Goal: Information Seeking & Learning: Learn about a topic

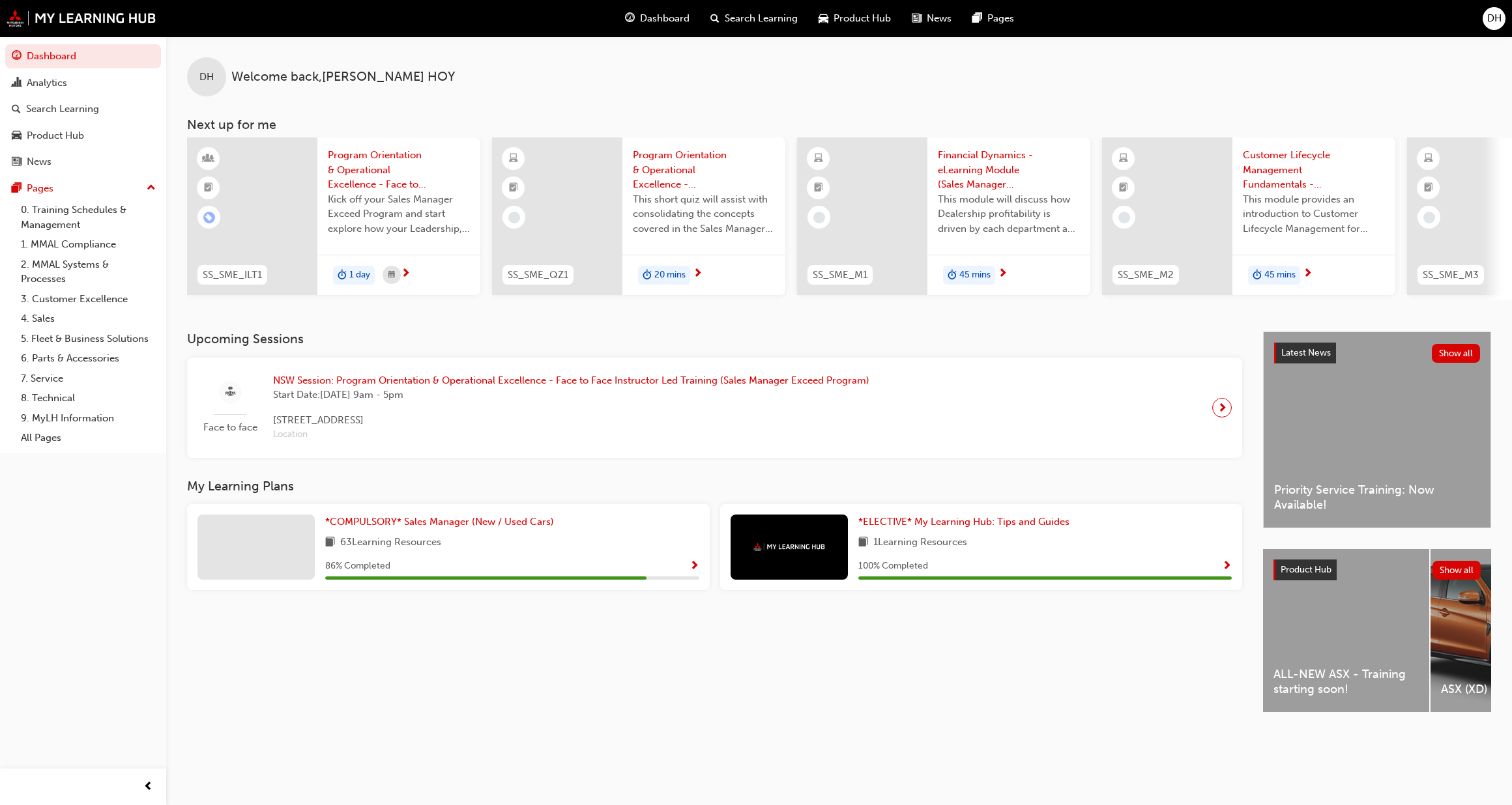
click at [1316, 649] on div "ALL-NEW ASX - Training starting soon!" at bounding box center [1346, 630] width 166 height 163
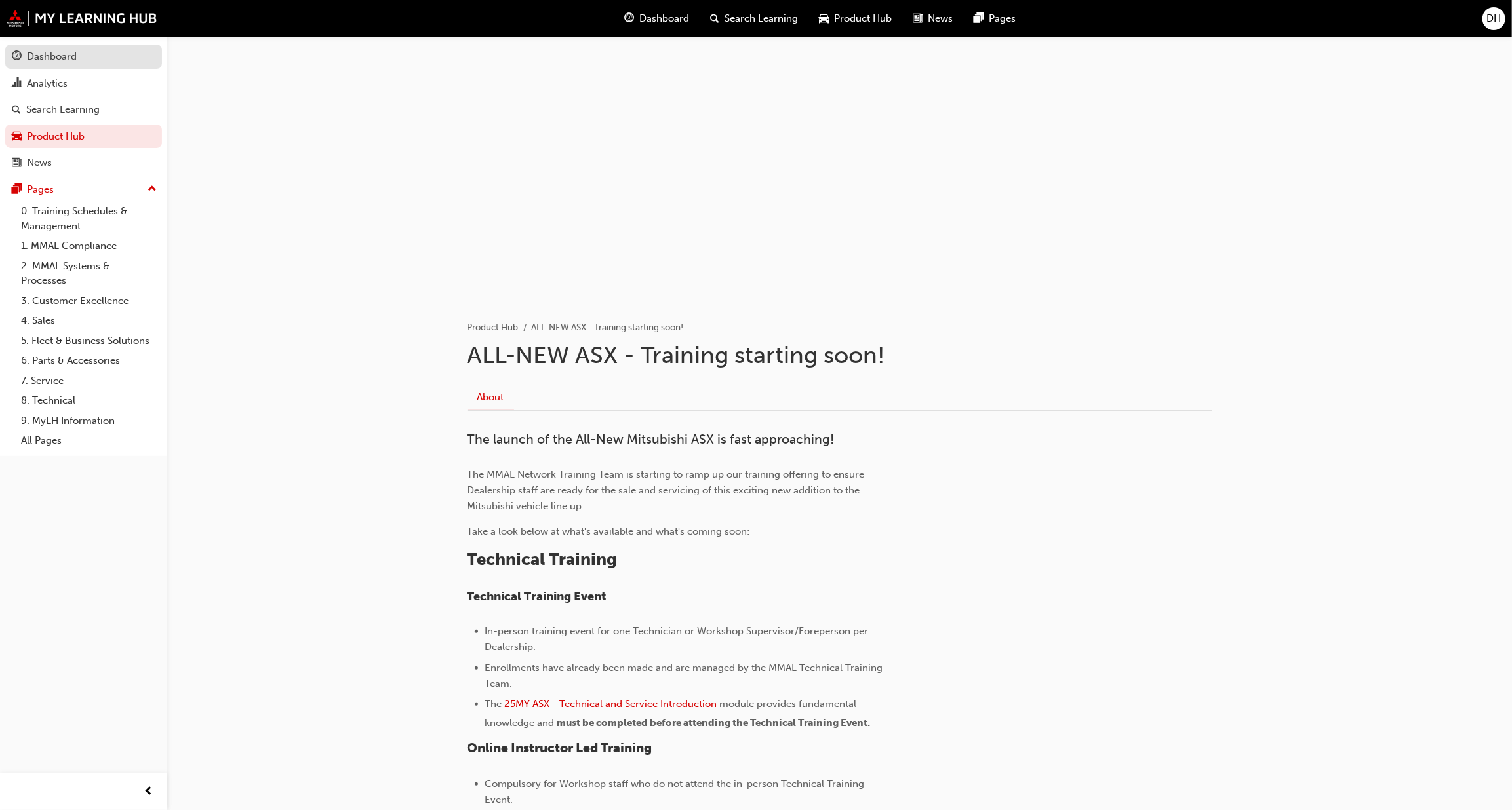
click at [60, 60] on div "Dashboard" at bounding box center [52, 56] width 50 height 15
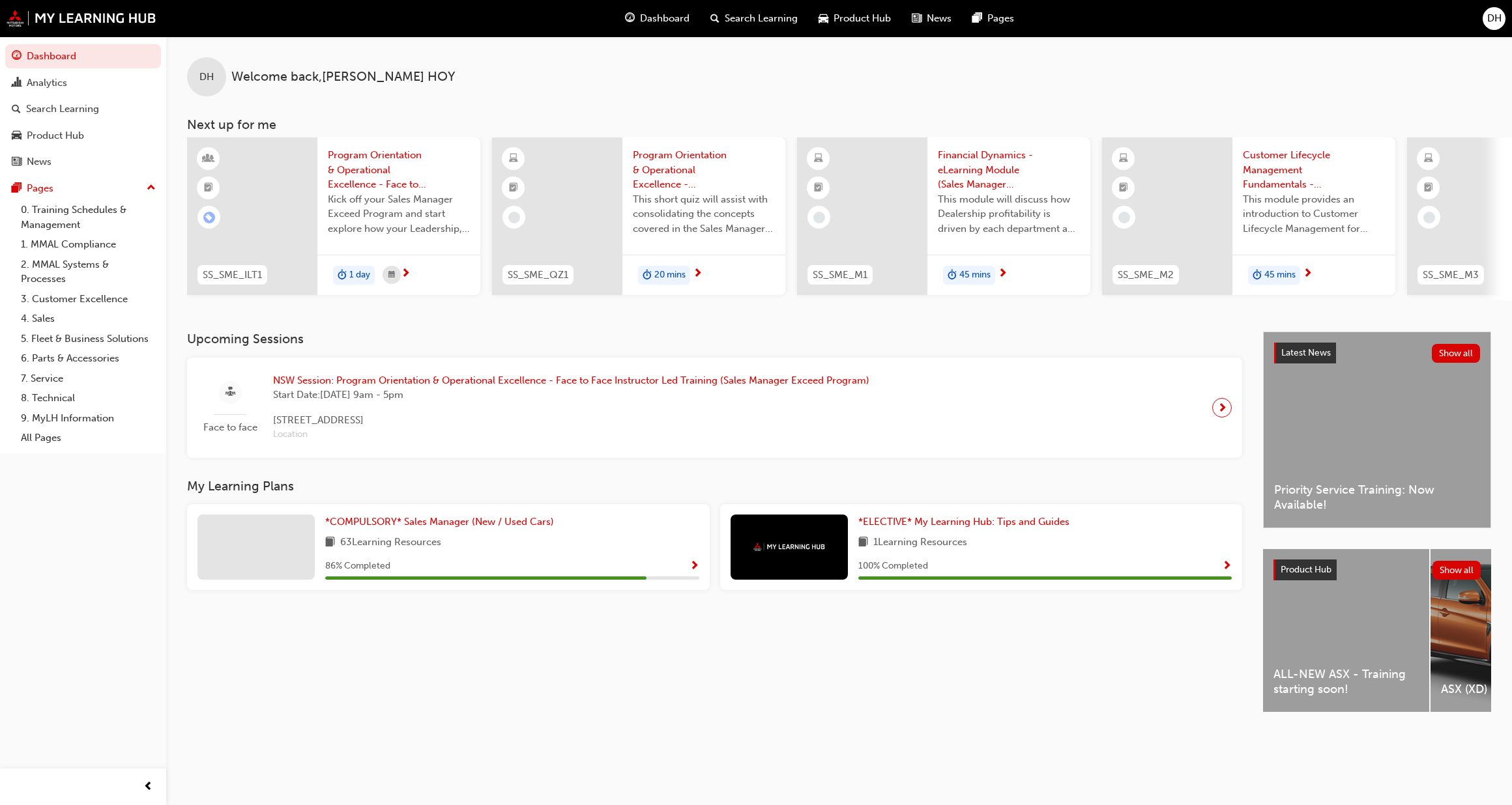
click at [1218, 409] on span "next-icon" at bounding box center [1222, 408] width 10 height 18
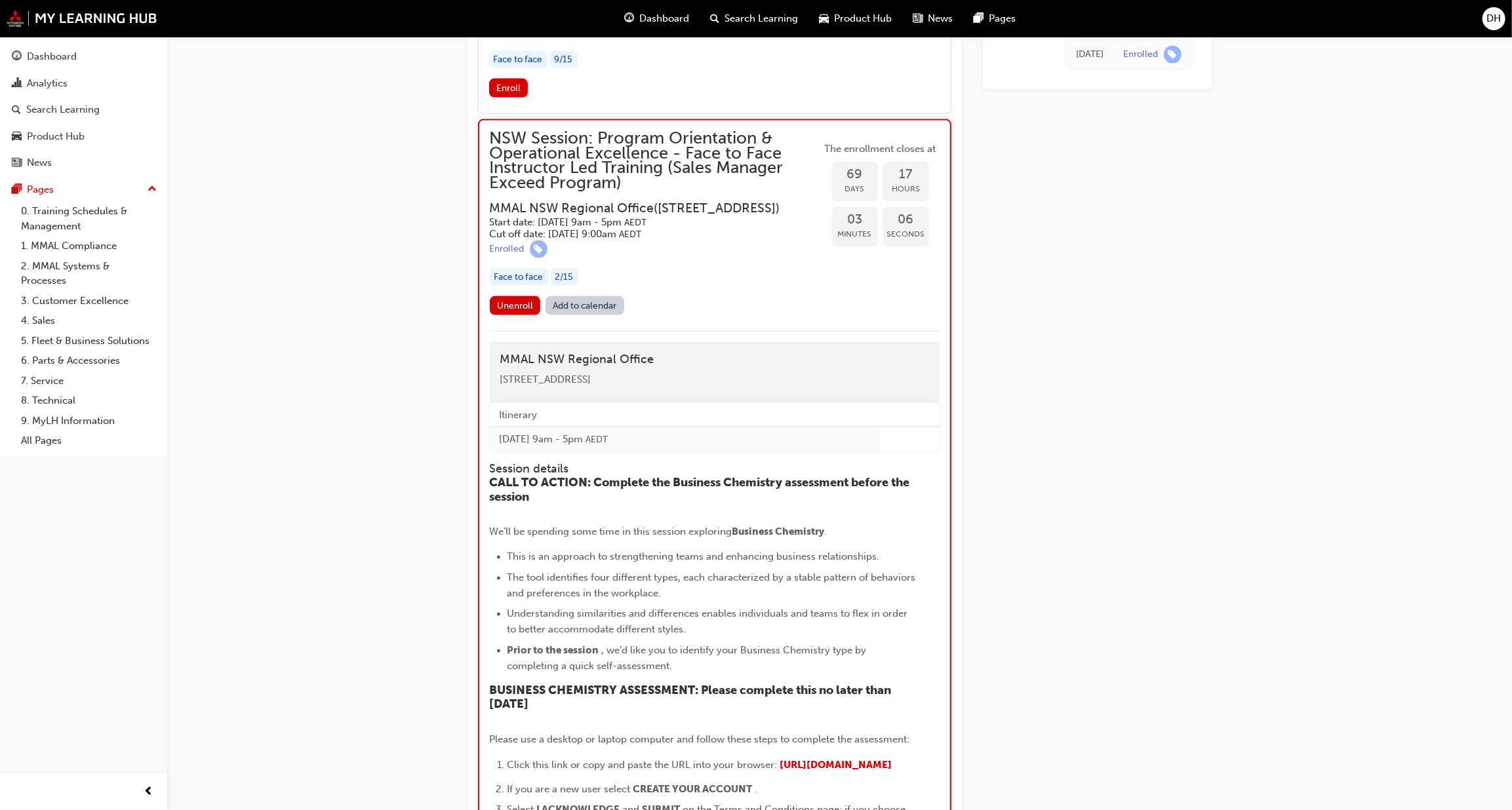
scroll to position [1371, 0]
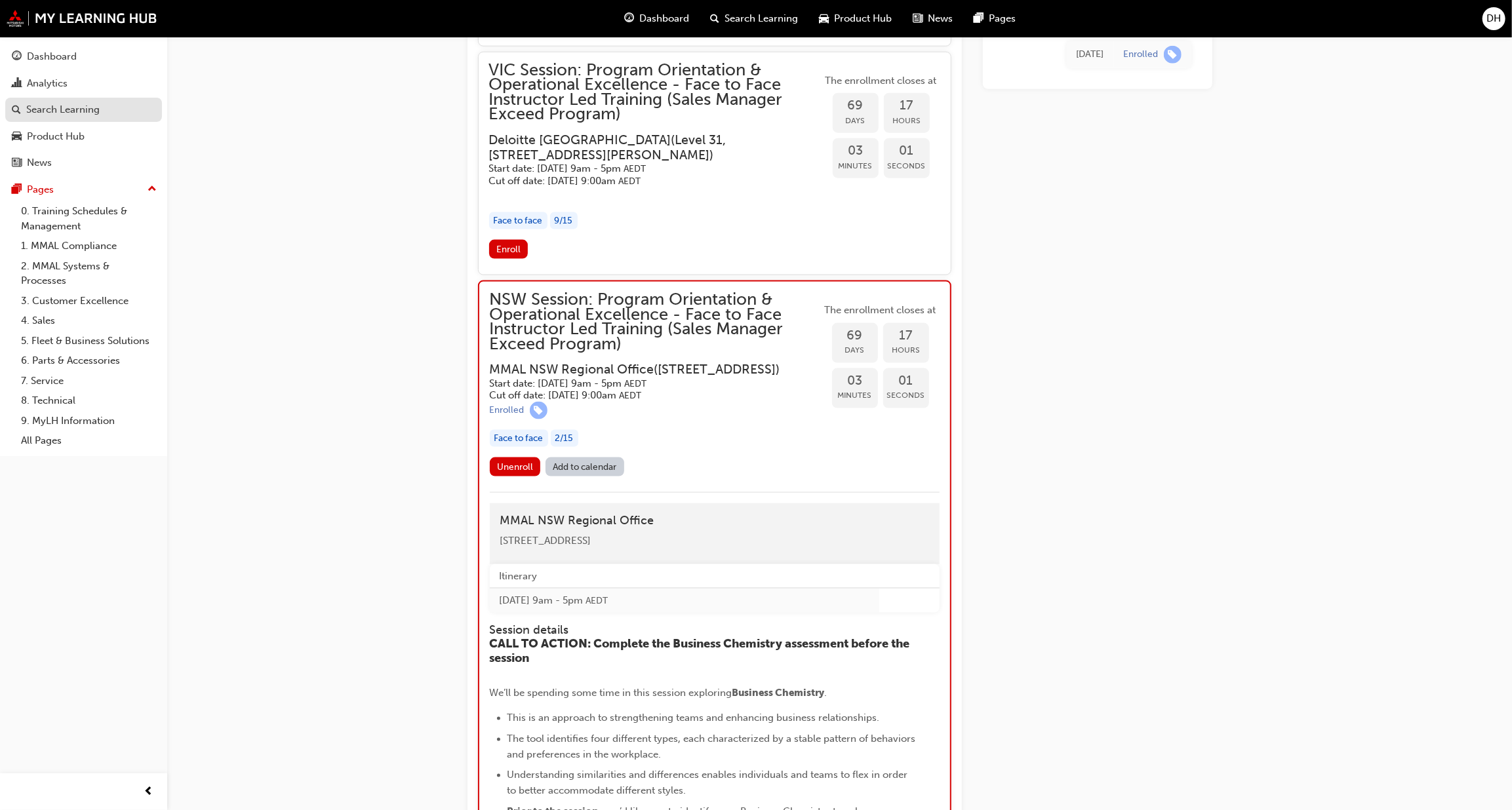
click at [79, 109] on div "Search Learning" at bounding box center [62, 110] width 73 height 15
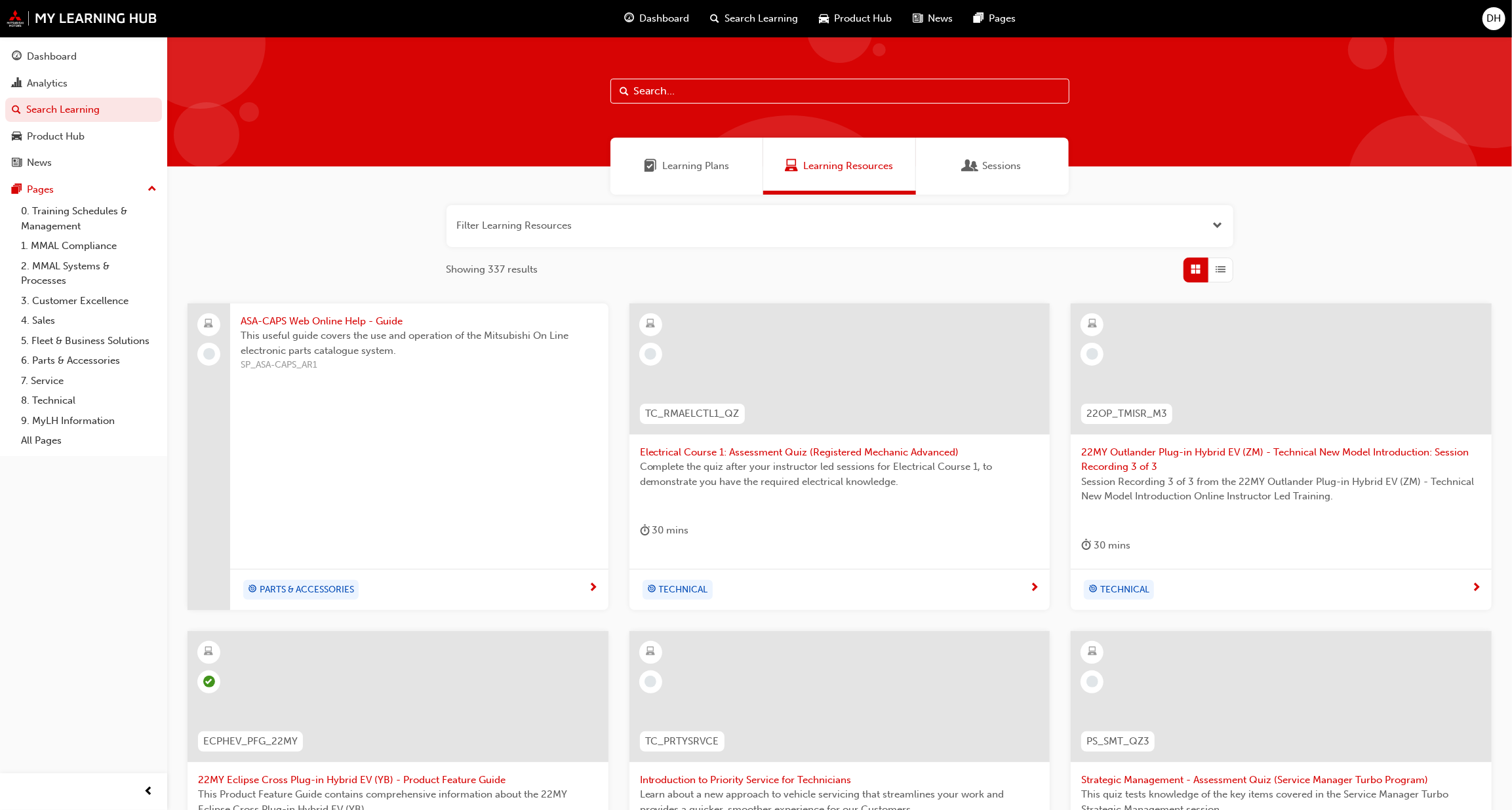
click at [746, 94] on input "text" at bounding box center [840, 91] width 459 height 25
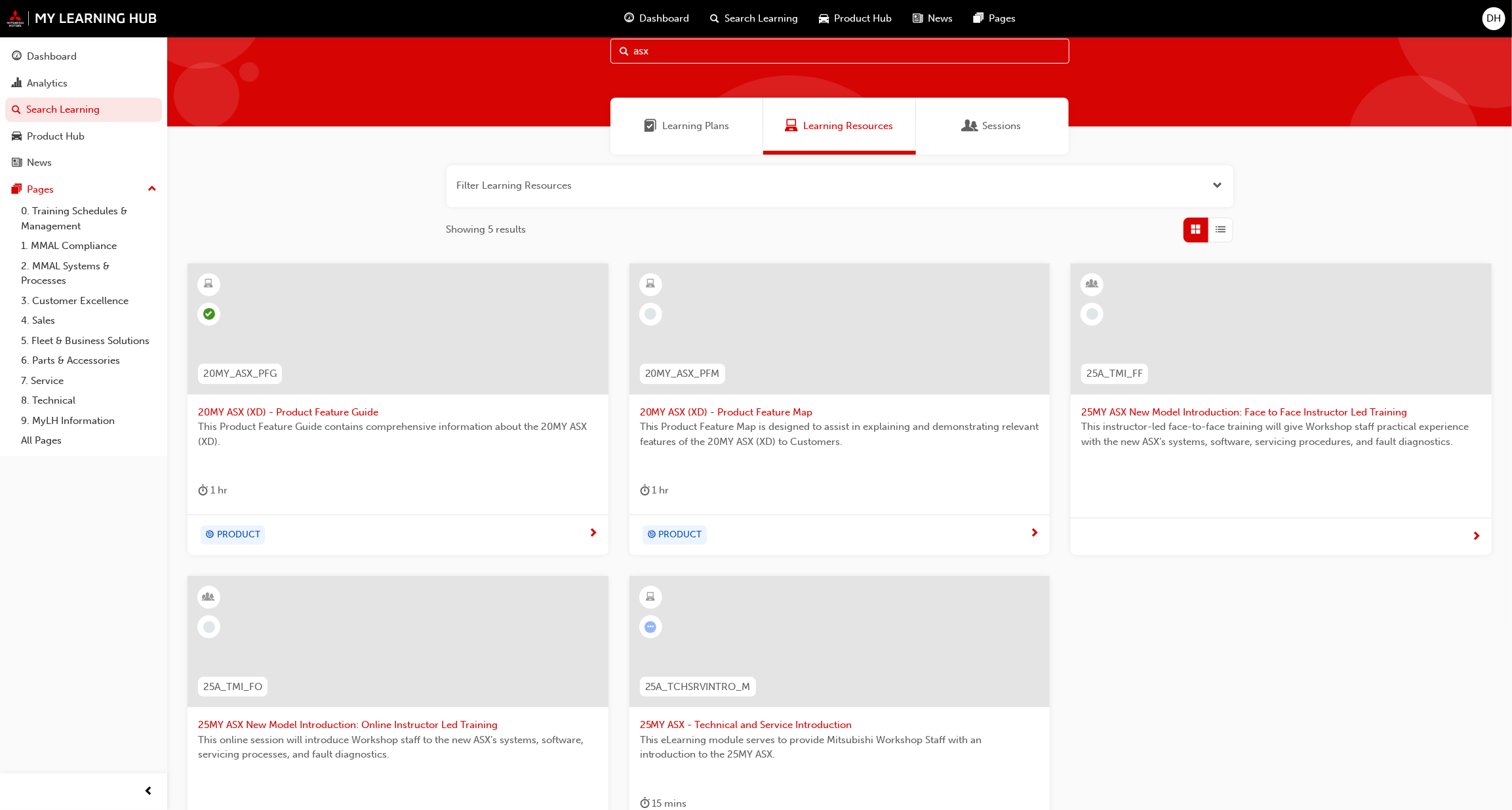
scroll to position [59, 0]
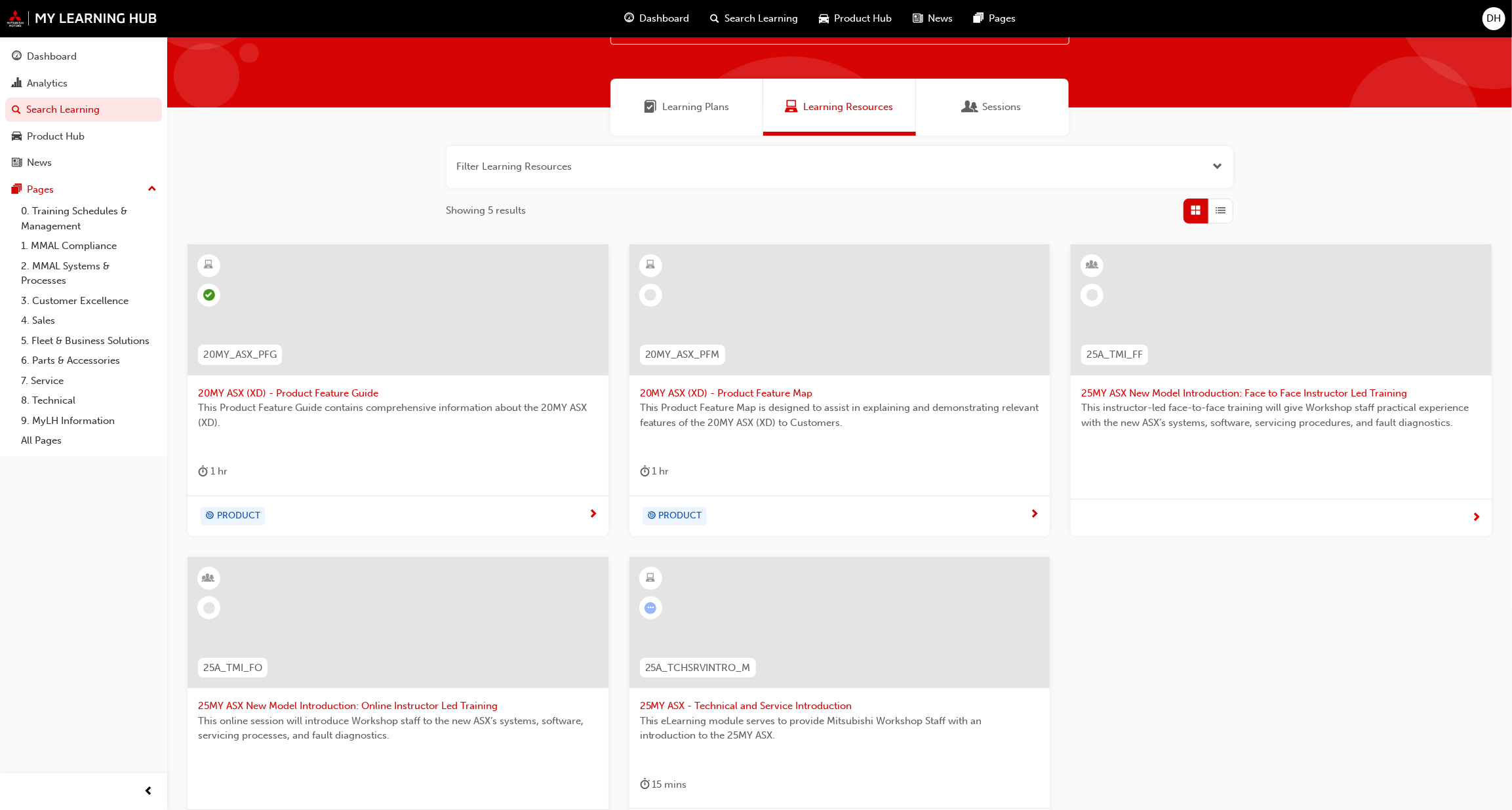
type input "asx"
click at [804, 646] on div at bounding box center [840, 623] width 421 height 131
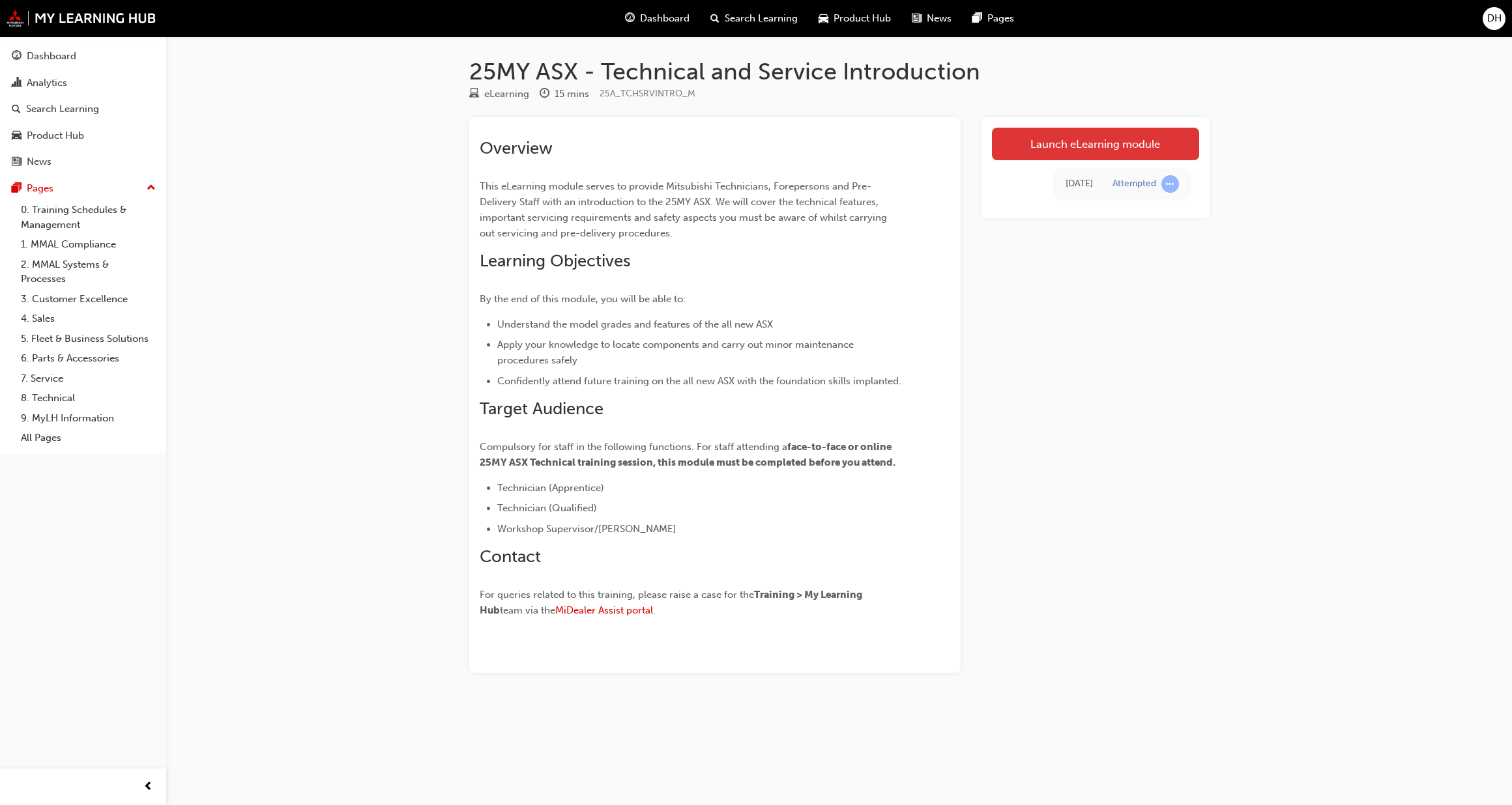
click at [1135, 142] on link "Launch eLearning module" at bounding box center [1095, 143] width 207 height 32
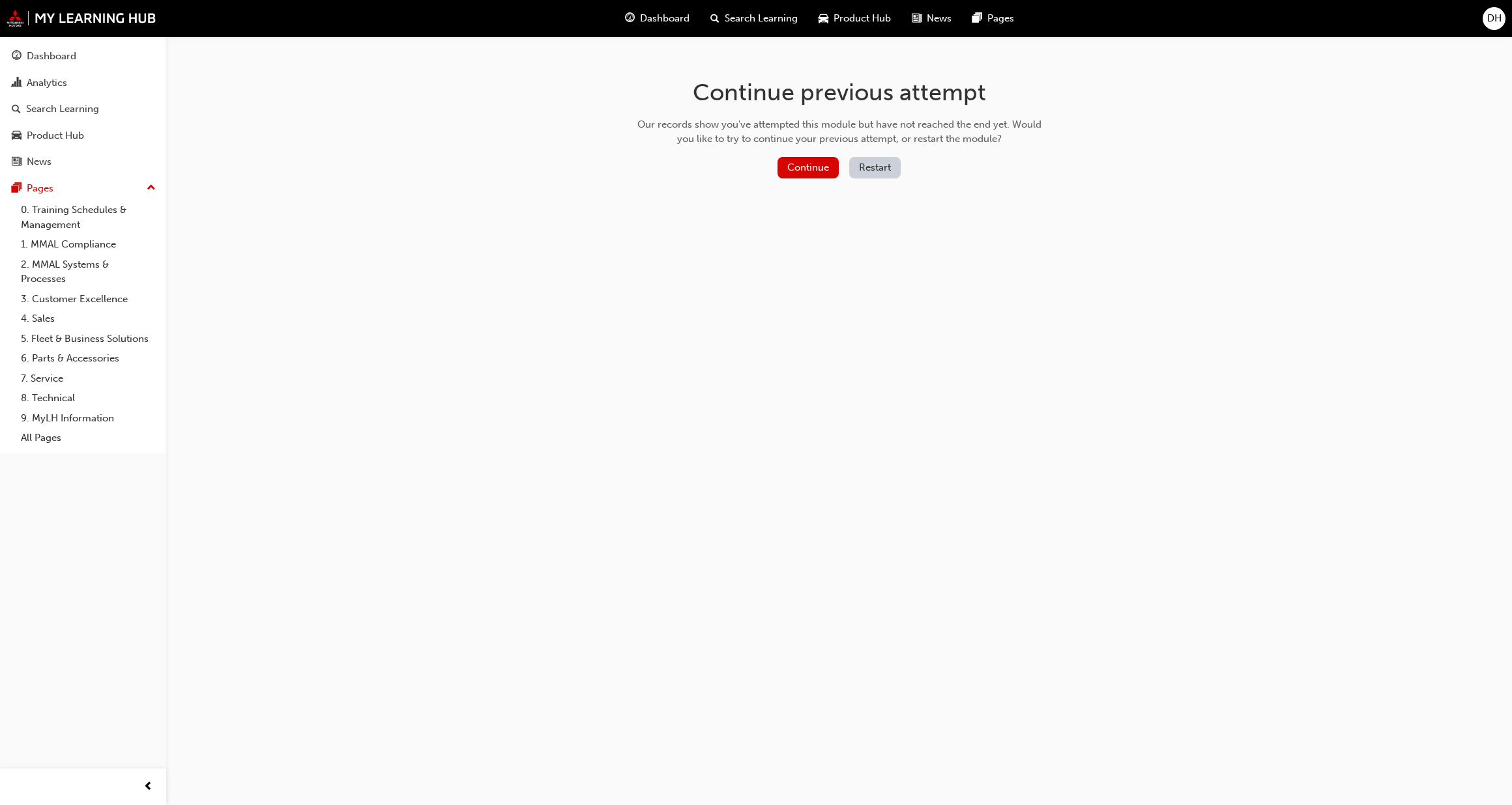
click at [866, 164] on button "Restart" at bounding box center [875, 167] width 51 height 21
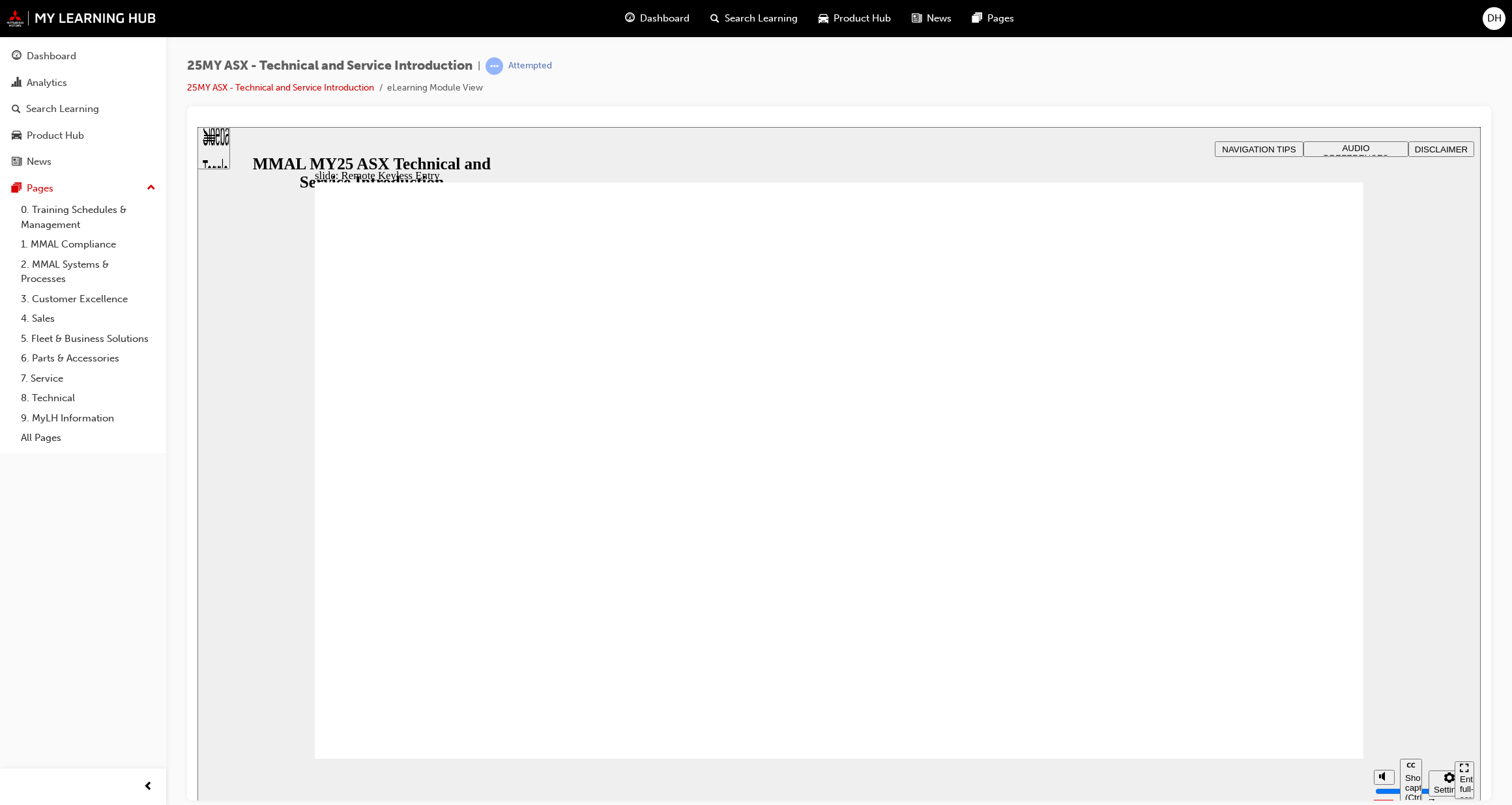
type input "14"
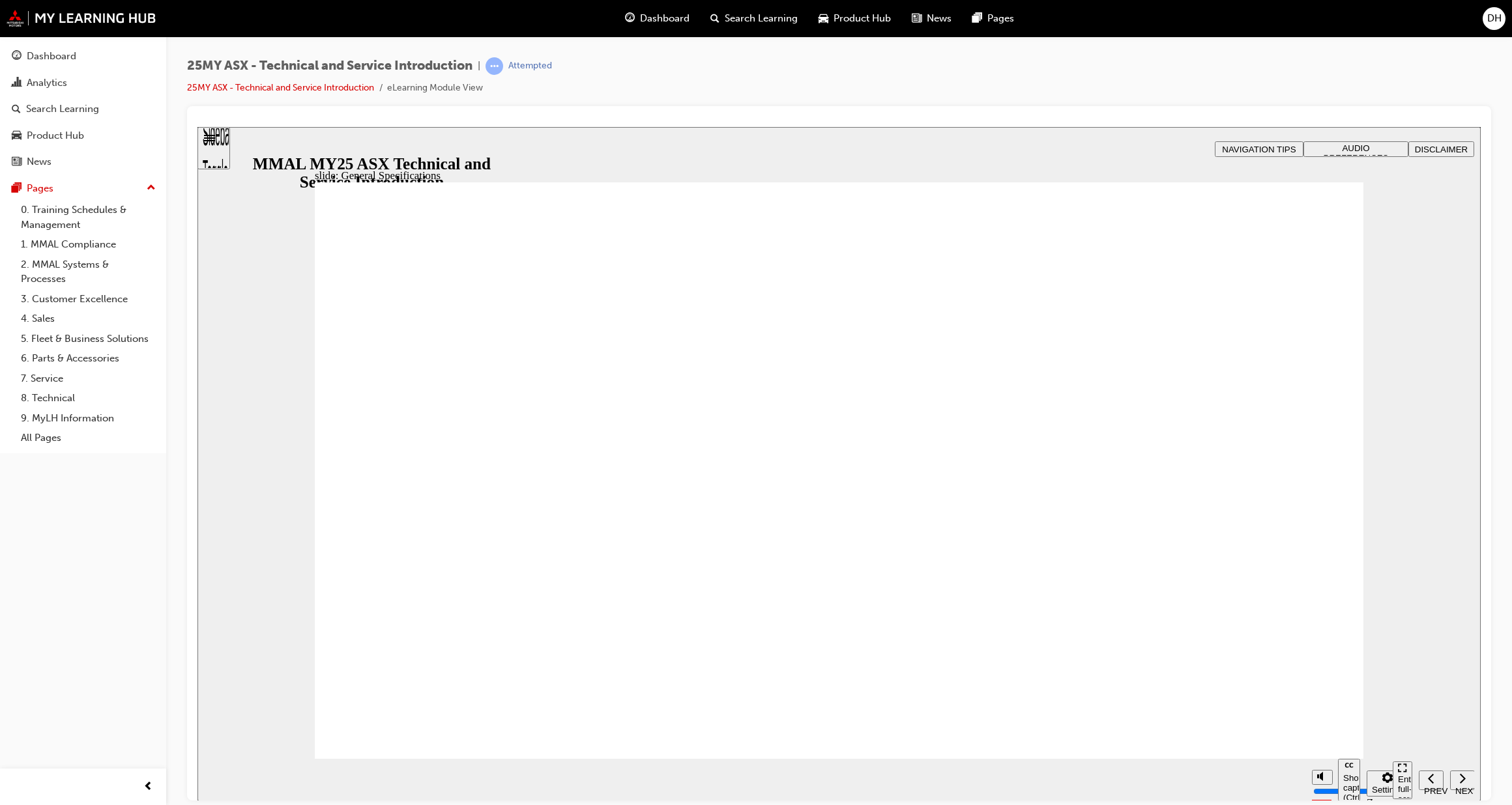
drag, startPoint x: 1321, startPoint y: 236, endPoint x: 1312, endPoint y: 237, distance: 9.1
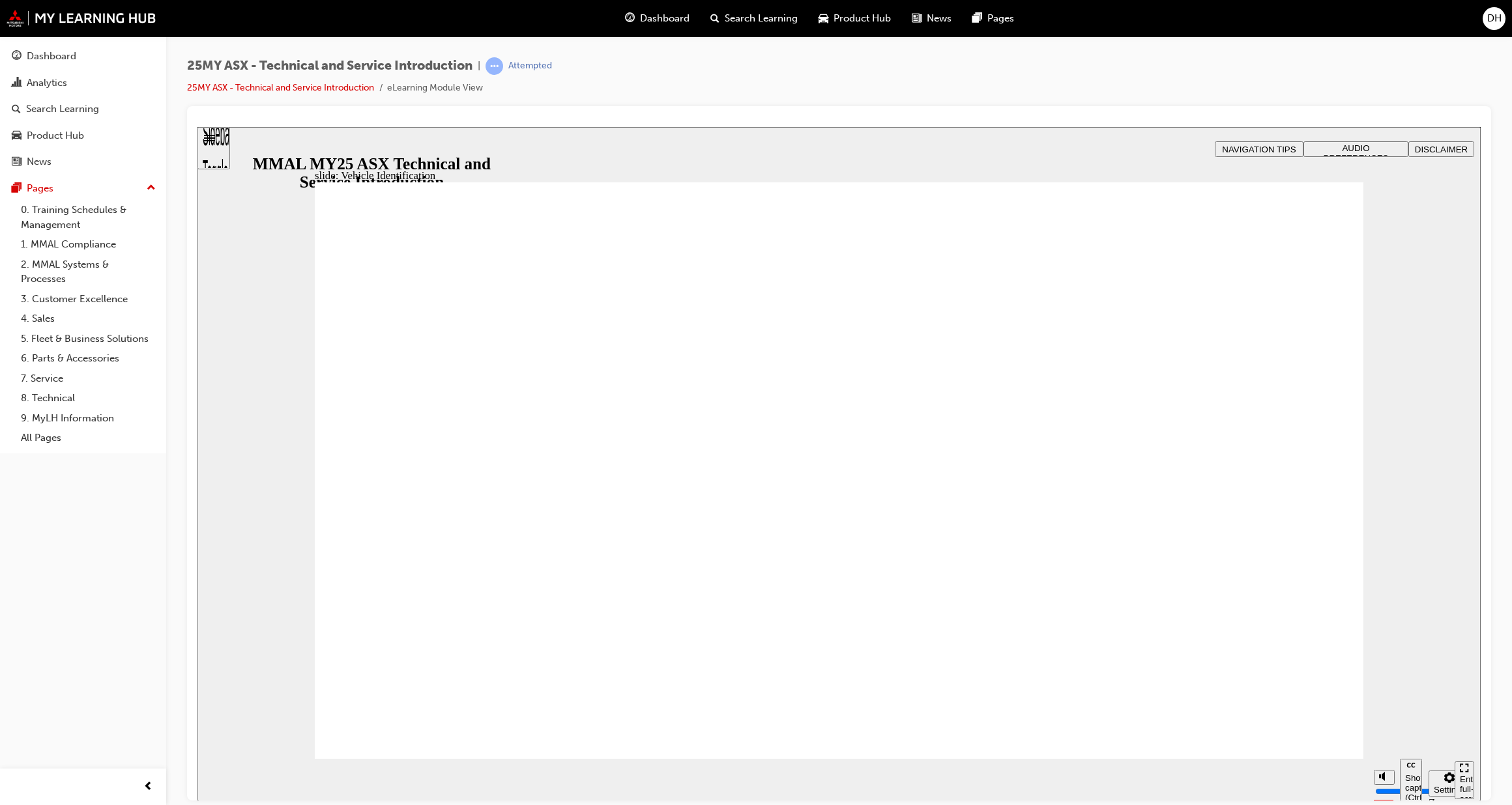
drag, startPoint x: 1314, startPoint y: 263, endPoint x: 1114, endPoint y: 331, distance: 211.2
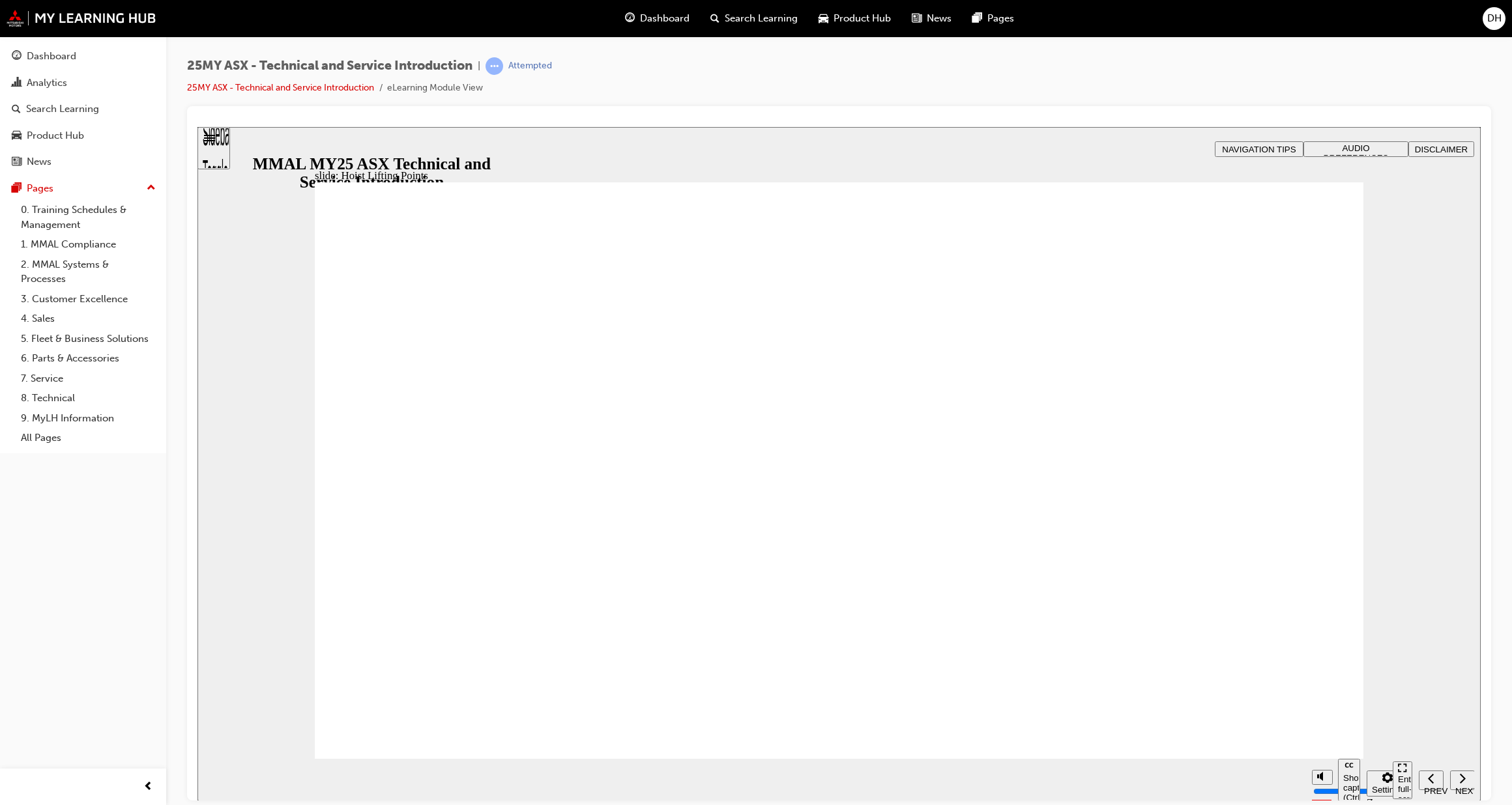
click at [68, 59] on div "Dashboard" at bounding box center [51, 56] width 50 height 15
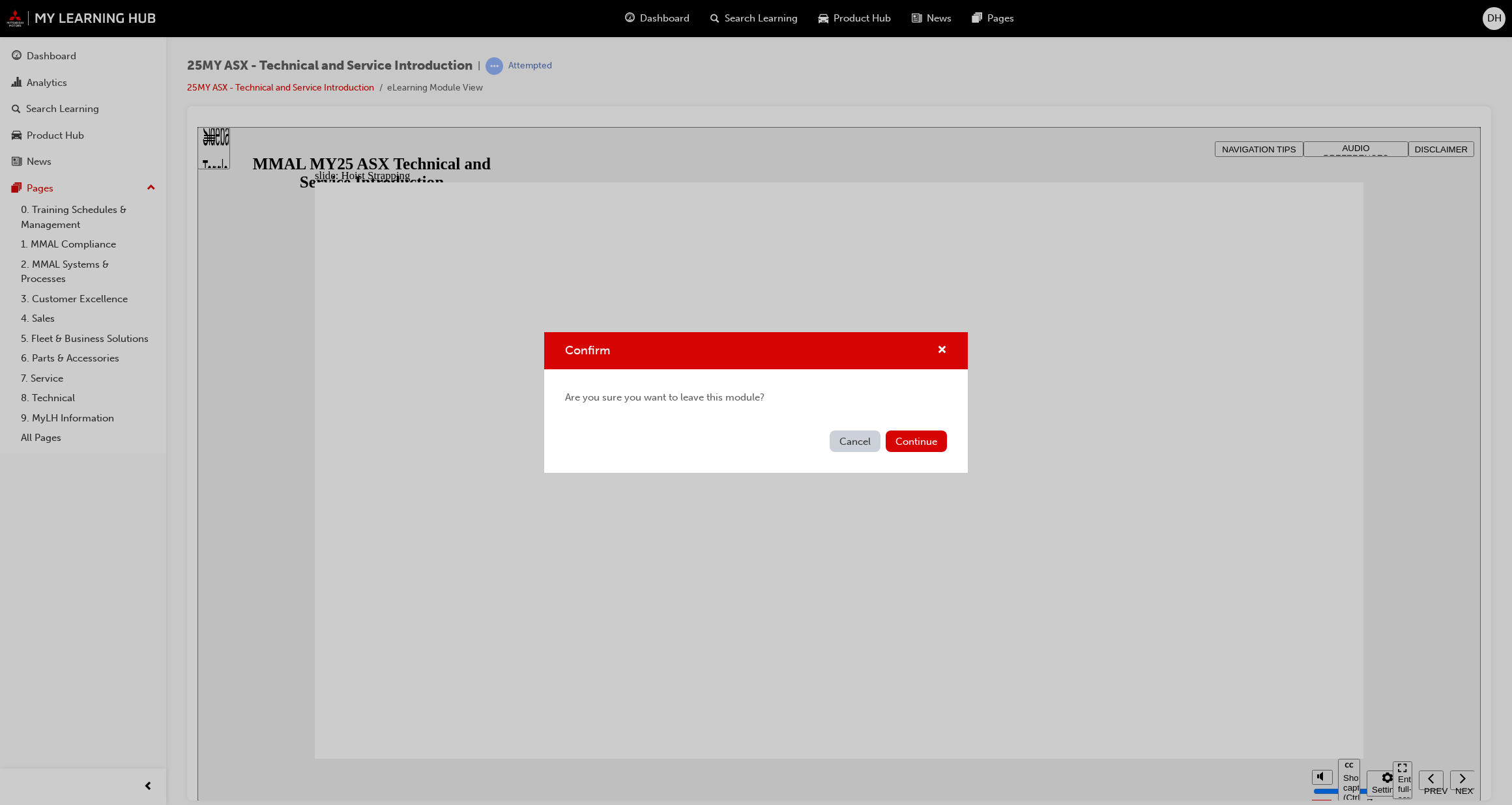
click at [861, 437] on button "Cancel" at bounding box center [855, 441] width 51 height 21
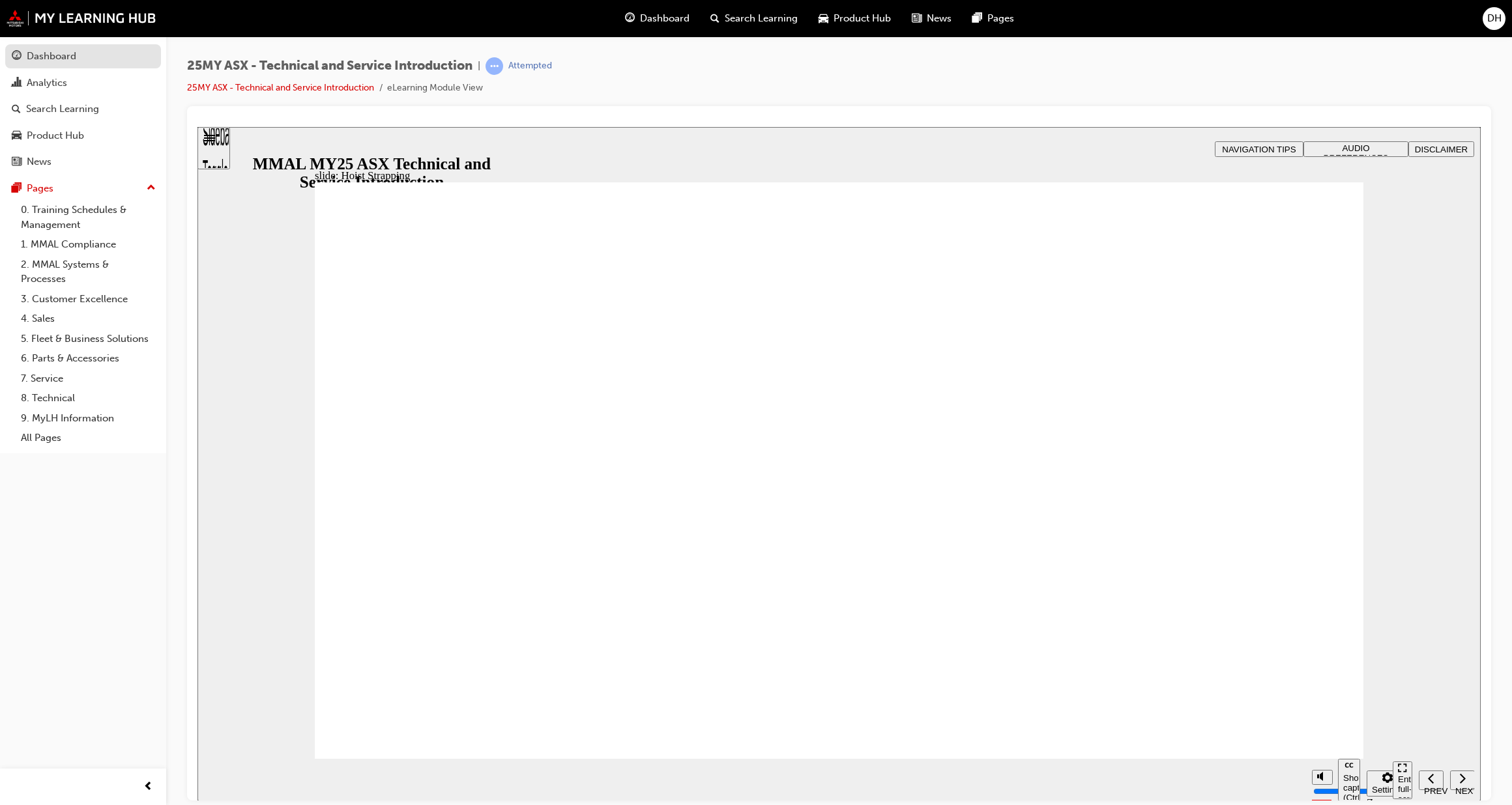
click at [73, 54] on div "Dashboard" at bounding box center [51, 56] width 50 height 15
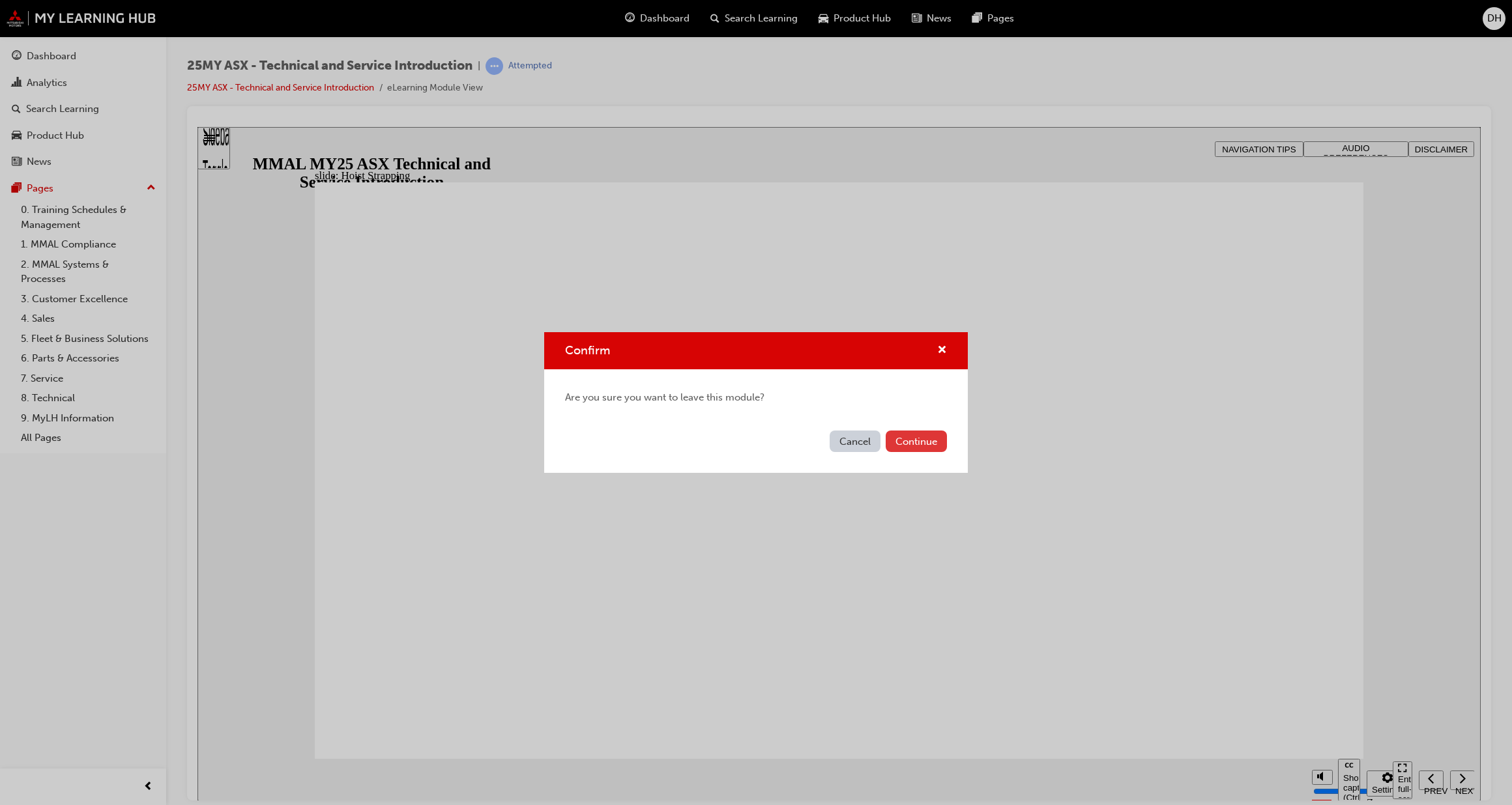
click at [896, 445] on button "Continue" at bounding box center [916, 441] width 62 height 21
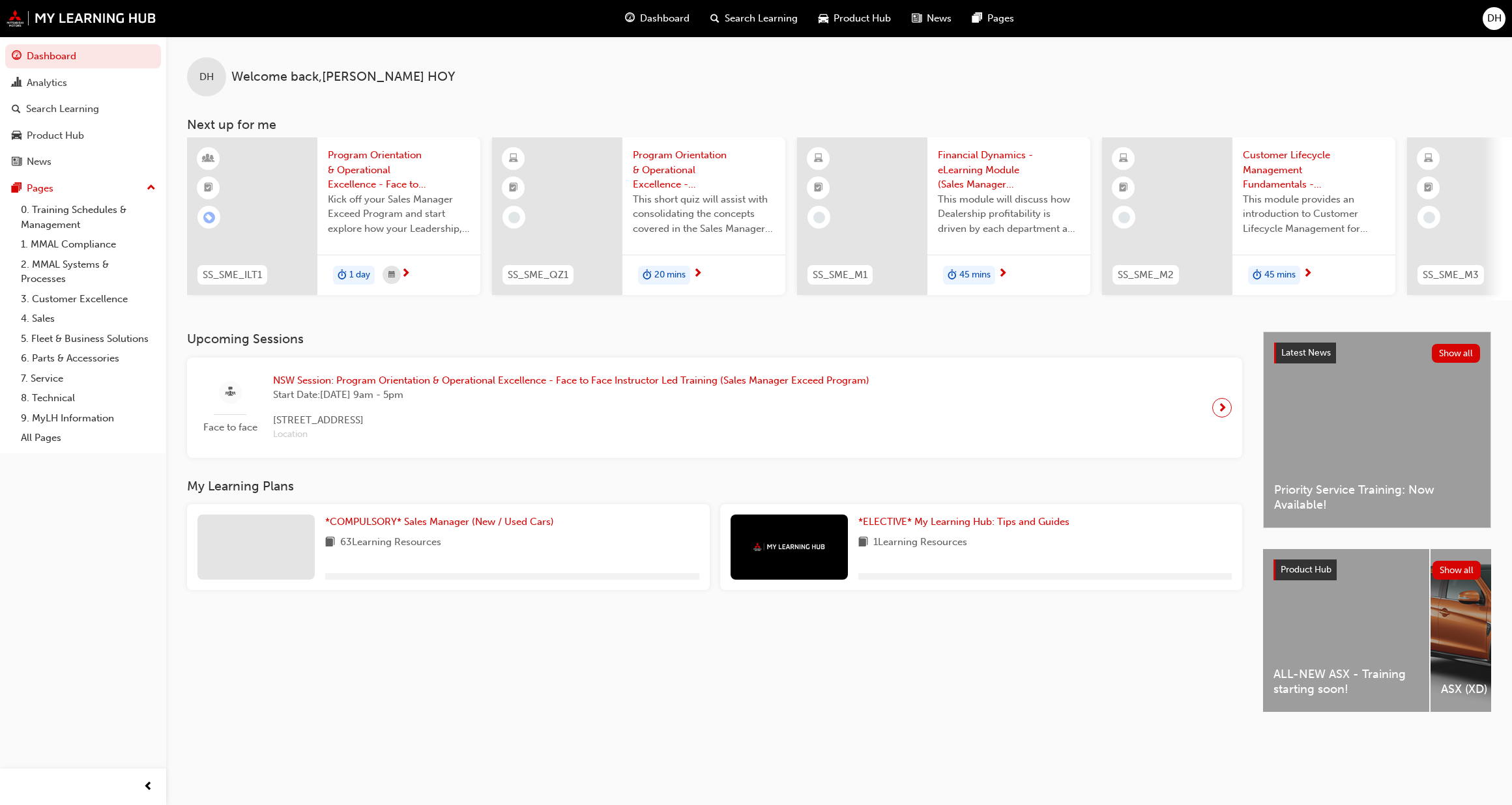
click at [1355, 662] on div "ALL-NEW ASX - Training starting soon!" at bounding box center [1346, 630] width 166 height 163
